Goal: Book appointment/travel/reservation

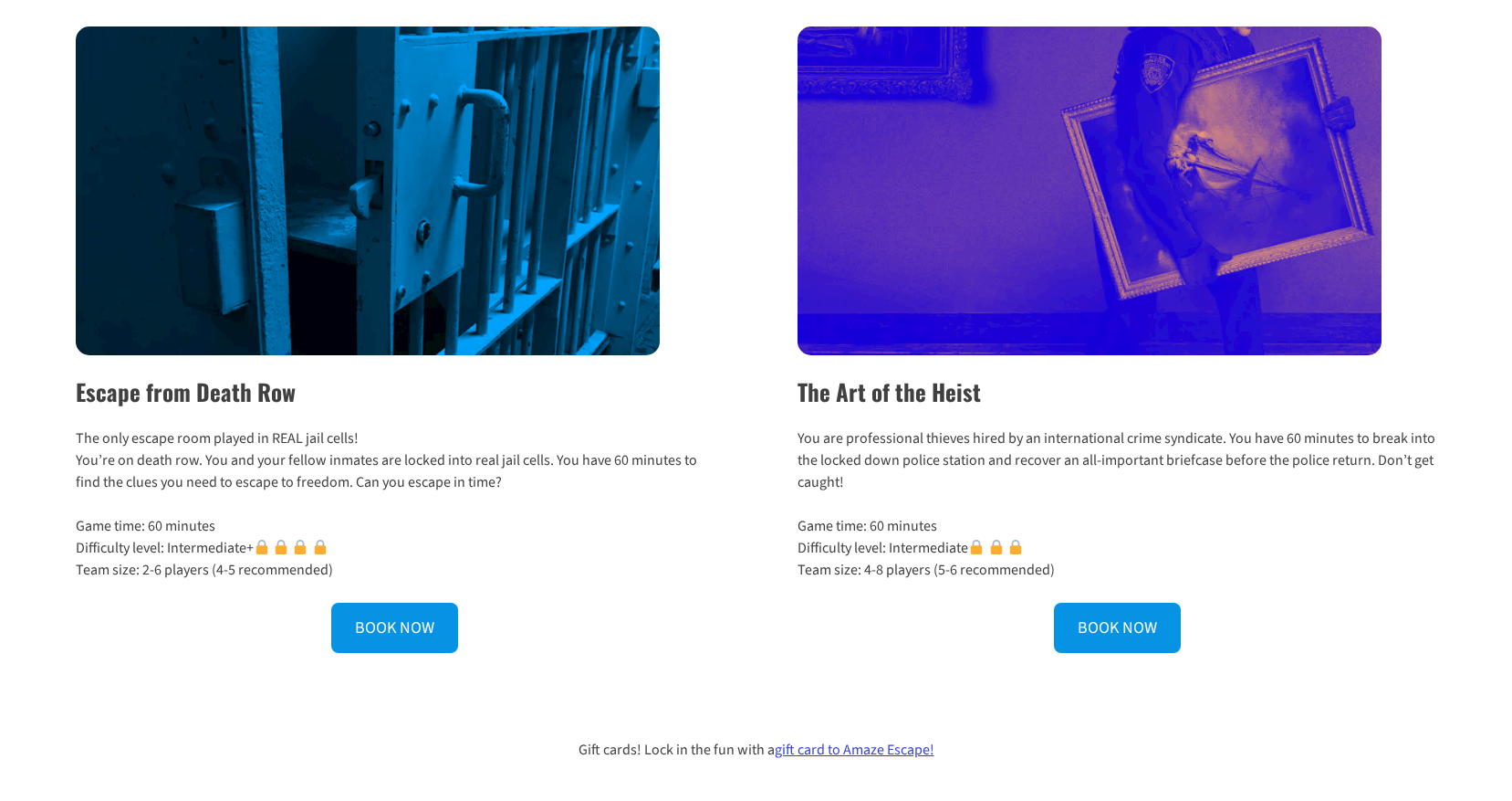
scroll to position [639, 0]
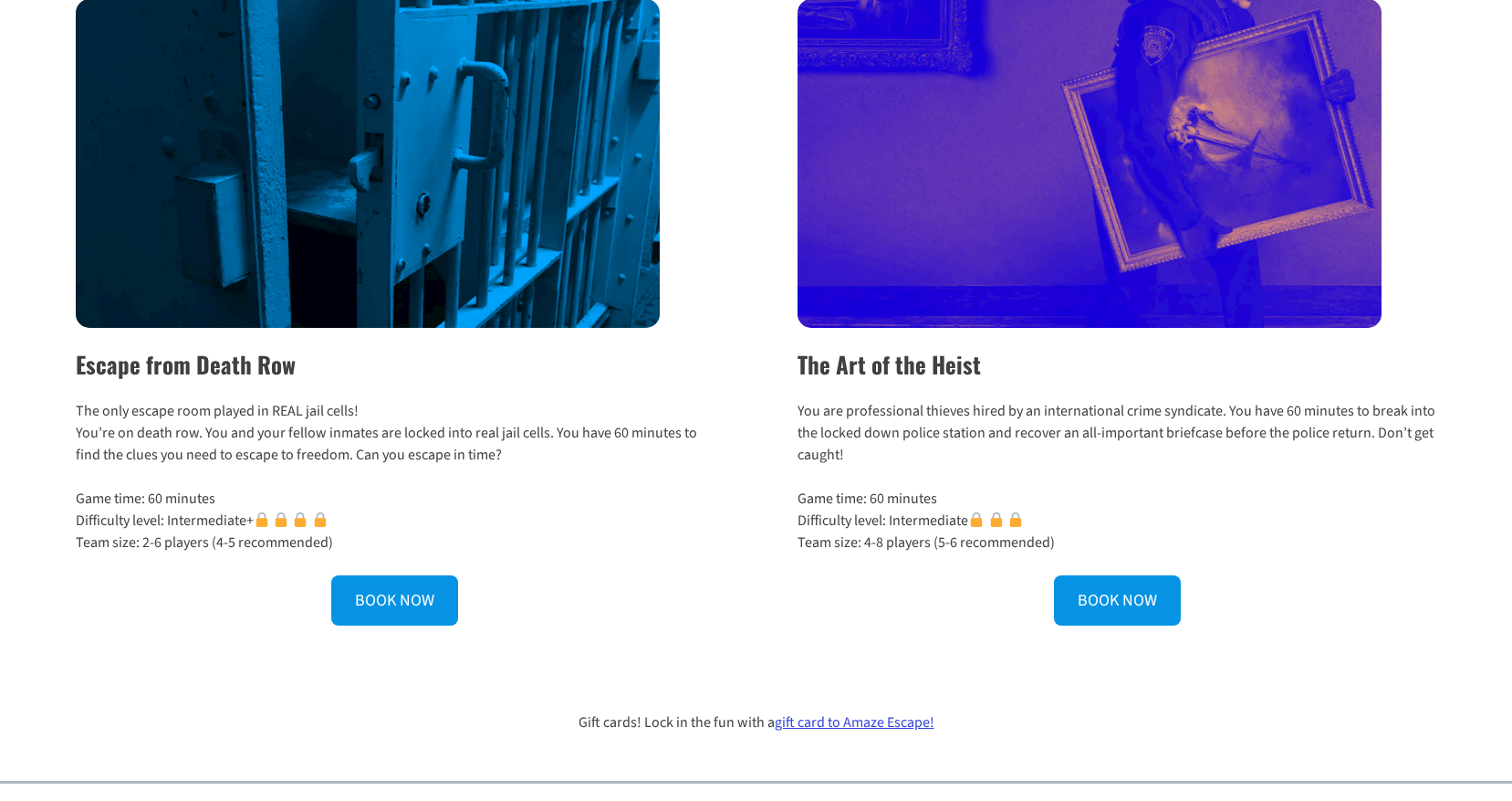
drag, startPoint x: 403, startPoint y: 439, endPoint x: 519, endPoint y: 442, distance: 116.0
click at [518, 442] on p "The only escape room played in REAL jail cells! You’re on death row. You and yo…" at bounding box center [395, 433] width 639 height 66
click at [520, 442] on p "The only escape room played in REAL jail cells! You’re on death row. You and yo…" at bounding box center [395, 433] width 639 height 66
drag, startPoint x: 520, startPoint y: 442, endPoint x: 534, endPoint y: 428, distance: 19.8
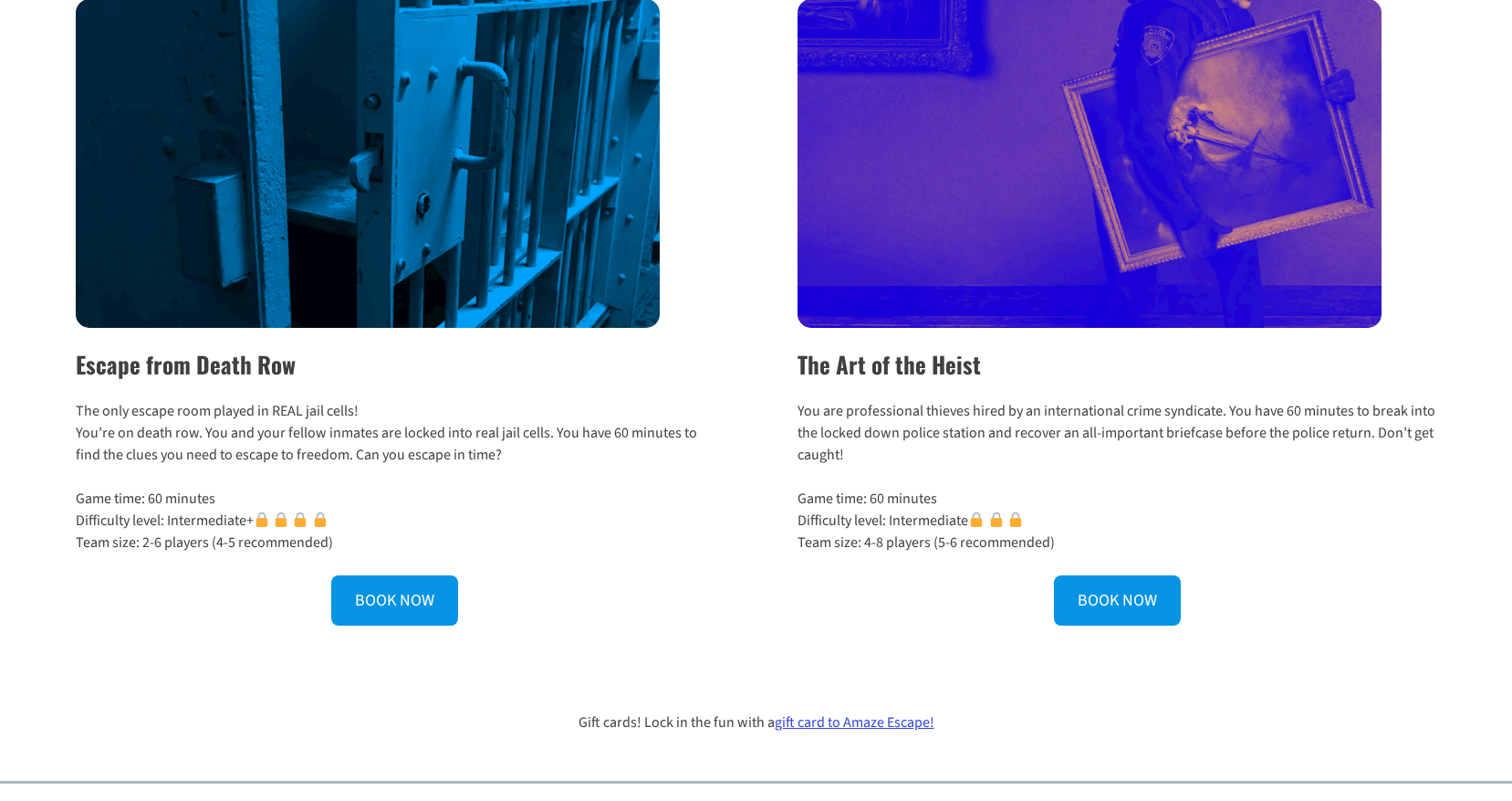
click at [534, 428] on p "The only escape room played in REAL jail cells! You’re on death row. You and yo…" at bounding box center [395, 433] width 639 height 66
click at [534, 427] on p "The only escape room played in REAL jail cells! You’re on death row. You and yo…" at bounding box center [395, 433] width 639 height 66
drag, startPoint x: 534, startPoint y: 427, endPoint x: 546, endPoint y: 446, distance: 22.5
click at [546, 446] on p "The only escape room played in REAL jail cells! You’re on death row. You and yo…" at bounding box center [395, 433] width 639 height 66
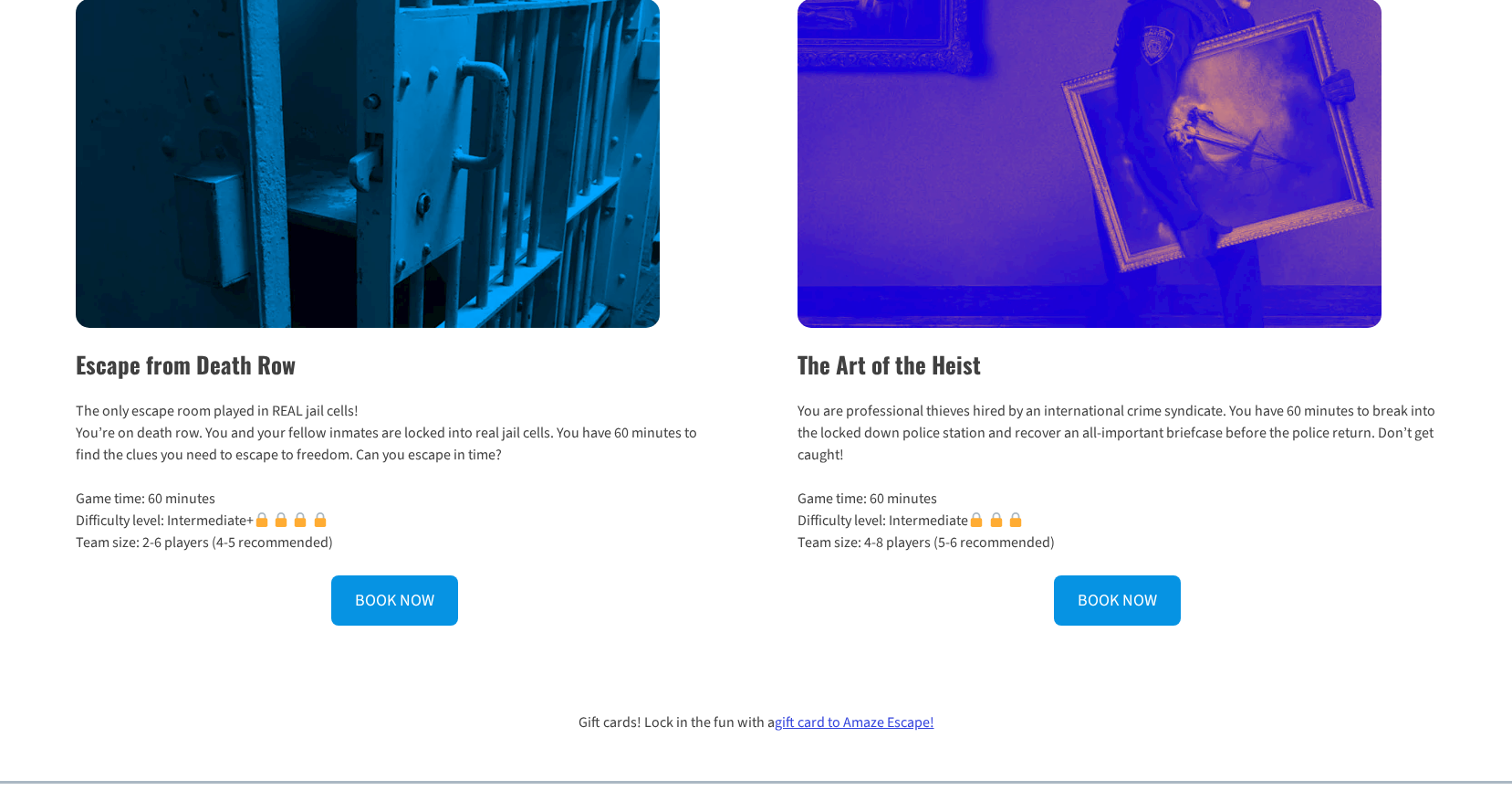
click at [546, 446] on p "The only escape room played in REAL jail cells! You’re on death row. You and yo…" at bounding box center [395, 433] width 639 height 66
click at [932, 430] on p "You are professional thieves hired by an international crime syndicate. You hav…" at bounding box center [1117, 433] width 639 height 66
drag, startPoint x: 932, startPoint y: 430, endPoint x: 944, endPoint y: 464, distance: 36.1
click at [944, 464] on p "You are professional thieves hired by an international crime syndicate. You hav…" at bounding box center [1117, 433] width 639 height 66
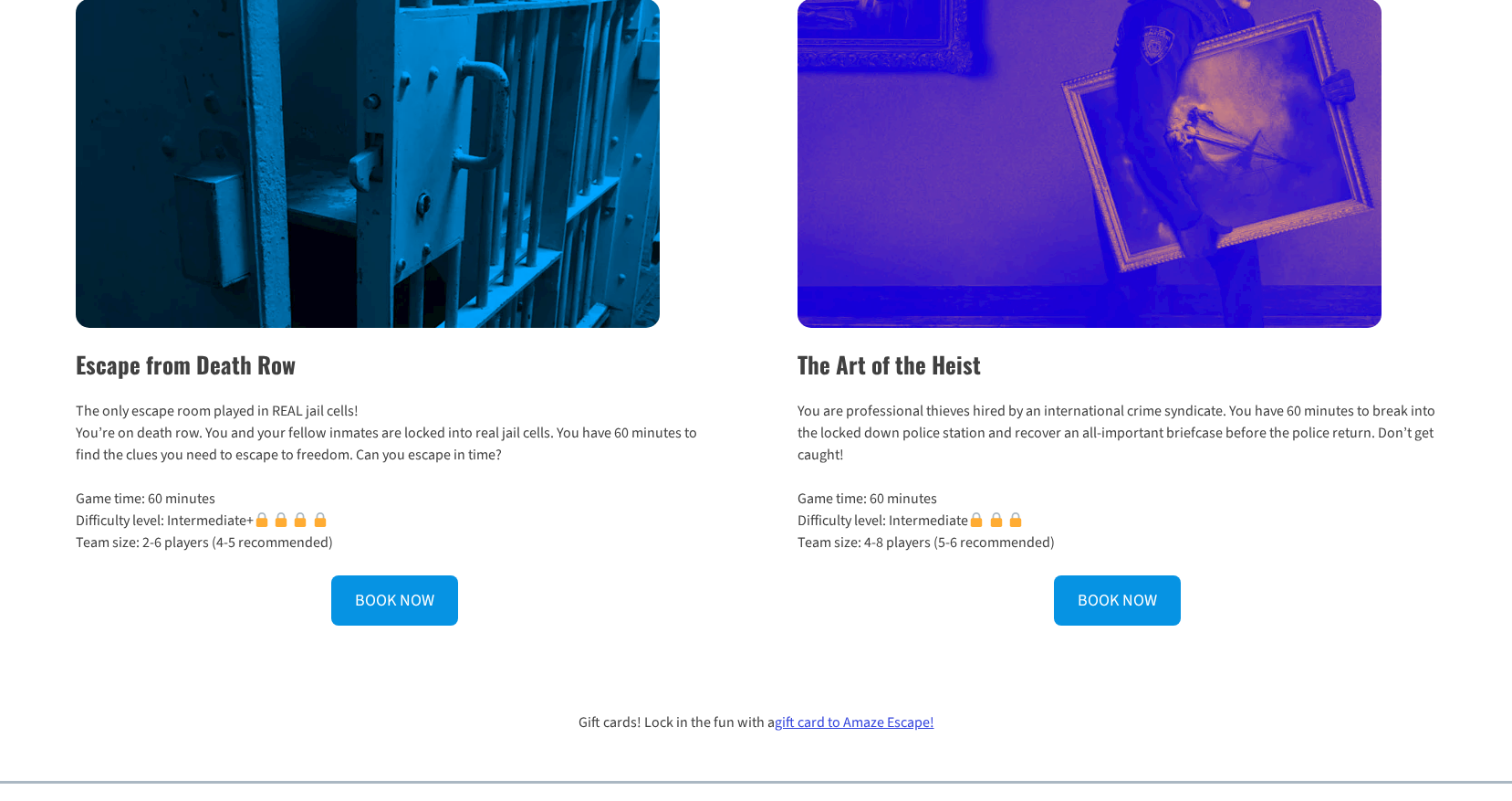
click at [944, 464] on p "You are professional thieves hired by an international crime syndicate. You hav…" at bounding box center [1117, 433] width 639 height 66
drag, startPoint x: 944, startPoint y: 464, endPoint x: 945, endPoint y: 440, distance: 24.0
click at [945, 440] on p "You are professional thieves hired by an international crime syndicate. You hav…" at bounding box center [1117, 433] width 639 height 66
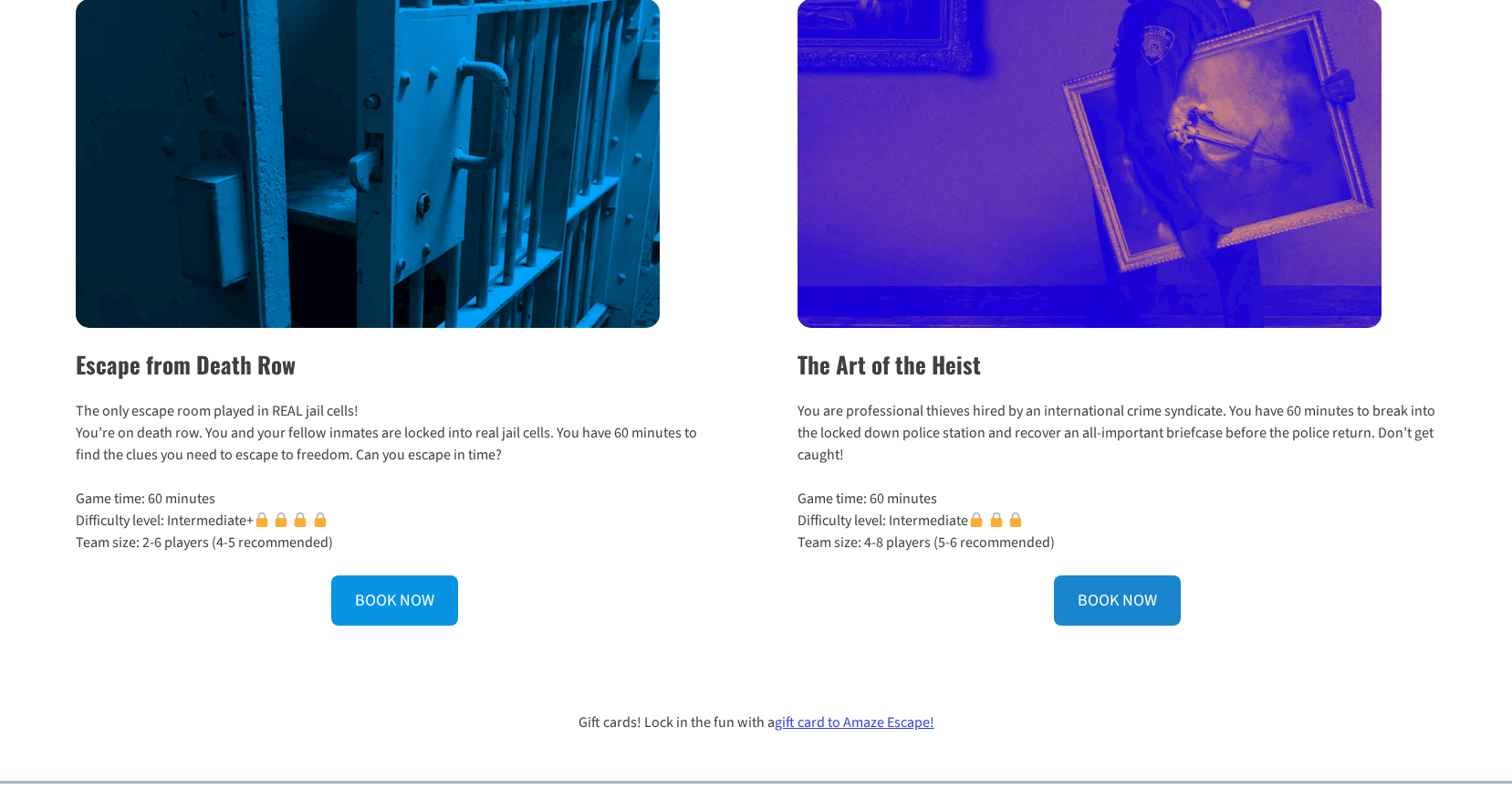
click at [1094, 585] on link "BOOK NOW" at bounding box center [1117, 601] width 127 height 50
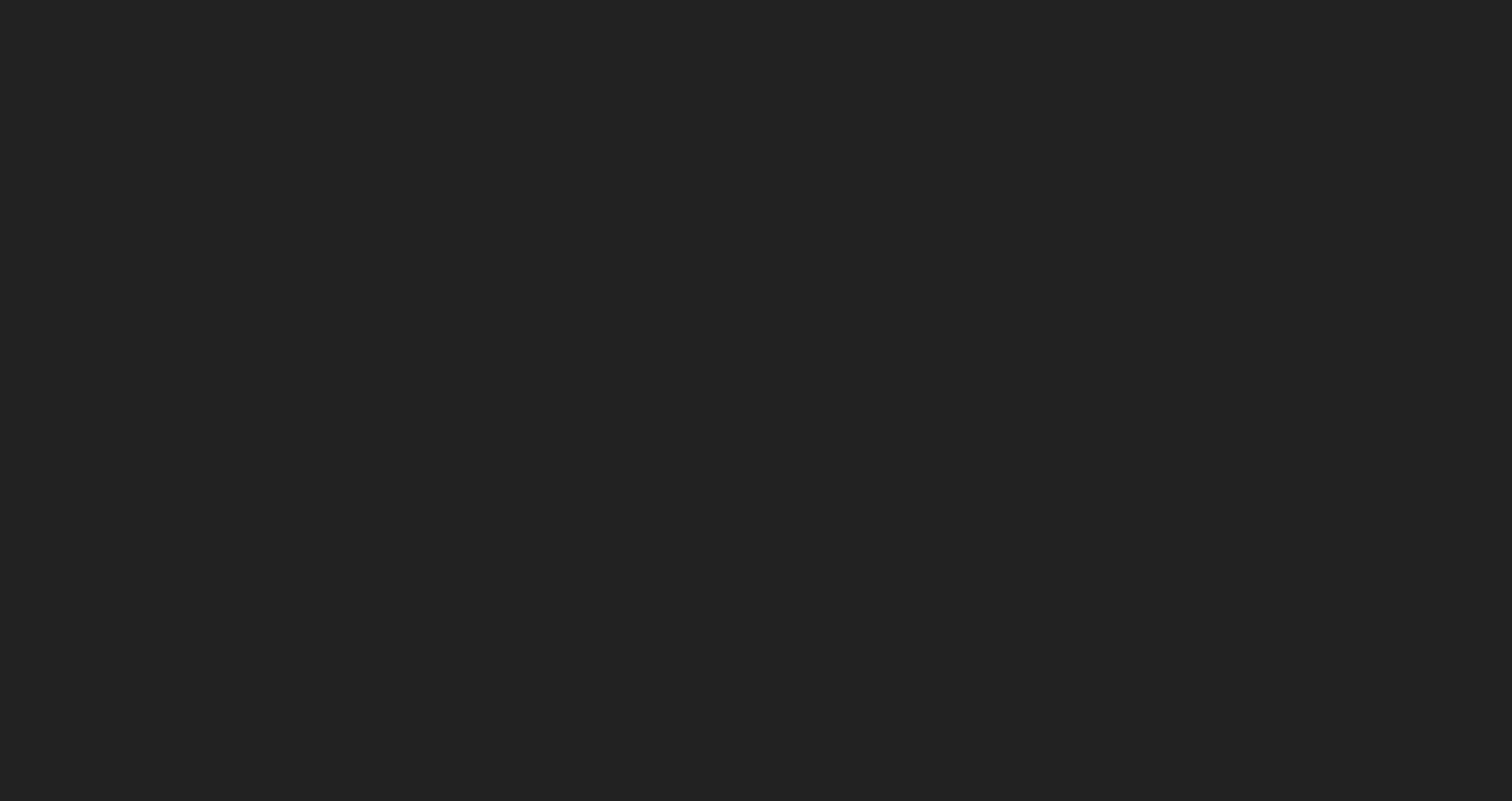
scroll to position [264, 0]
